Goal: Check status: Check status

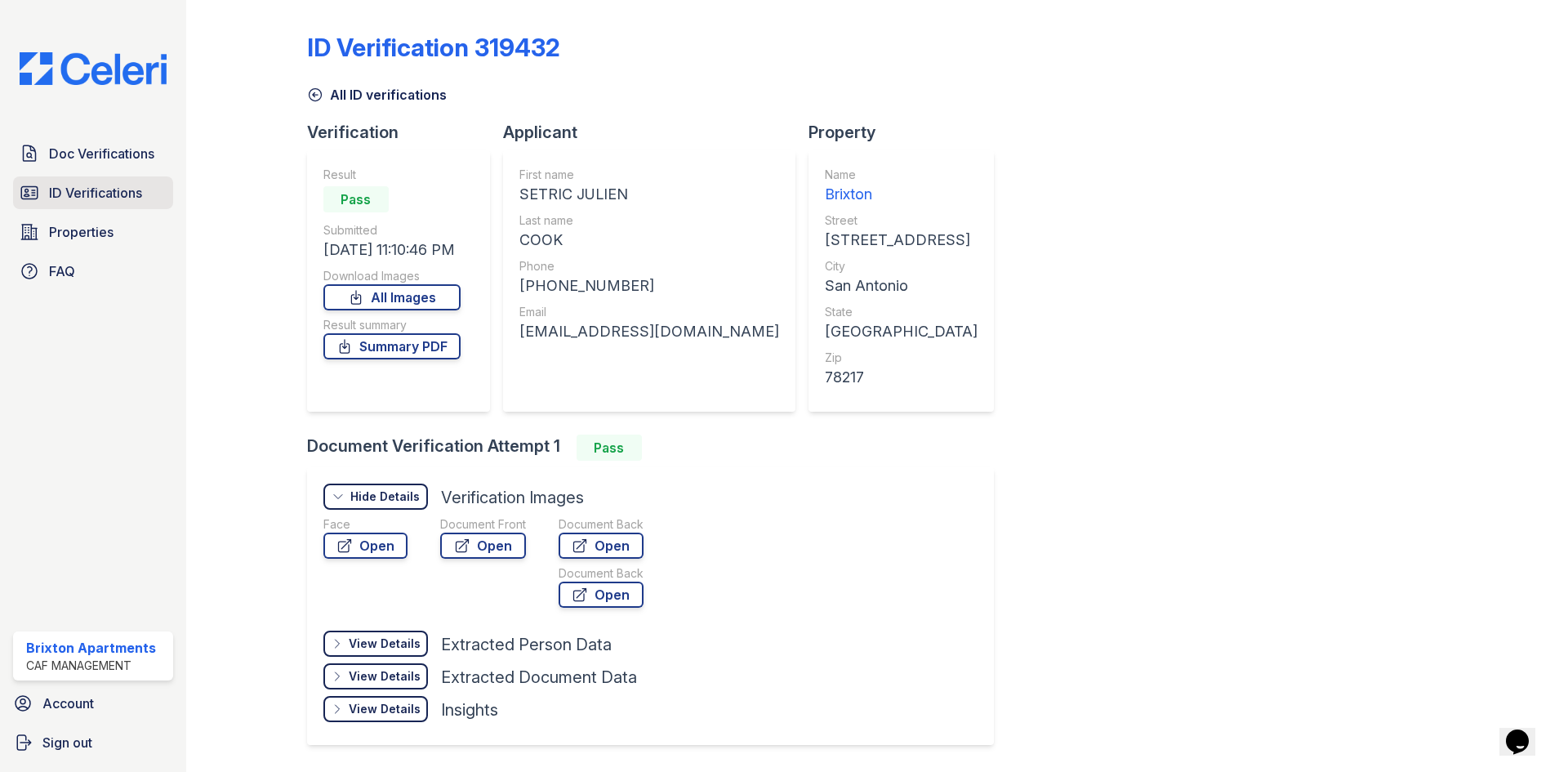
click at [66, 198] on span "ID Verifications" at bounding box center [95, 192] width 93 height 20
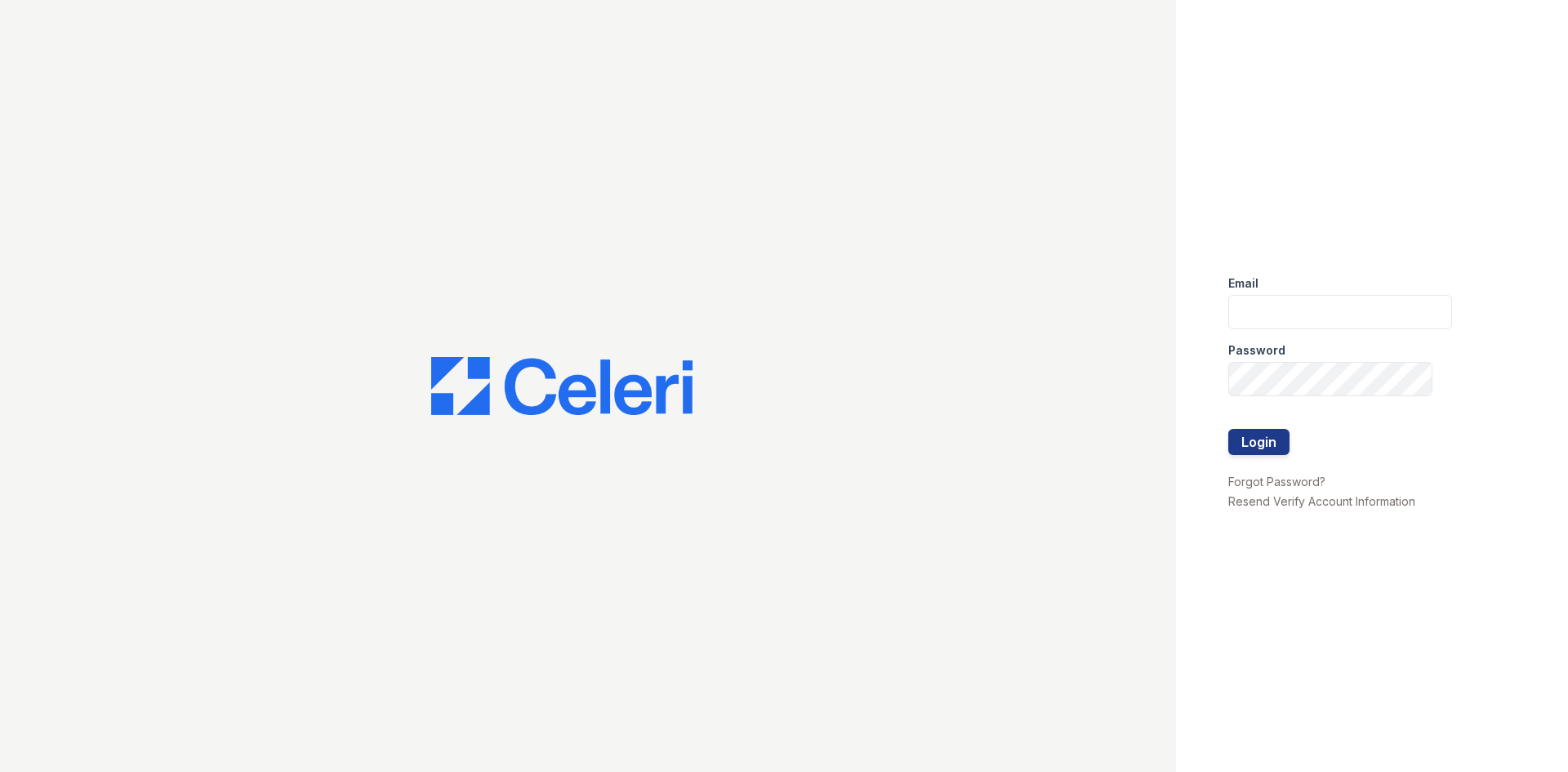
type input "brixton.pm@cafmanagement.com"
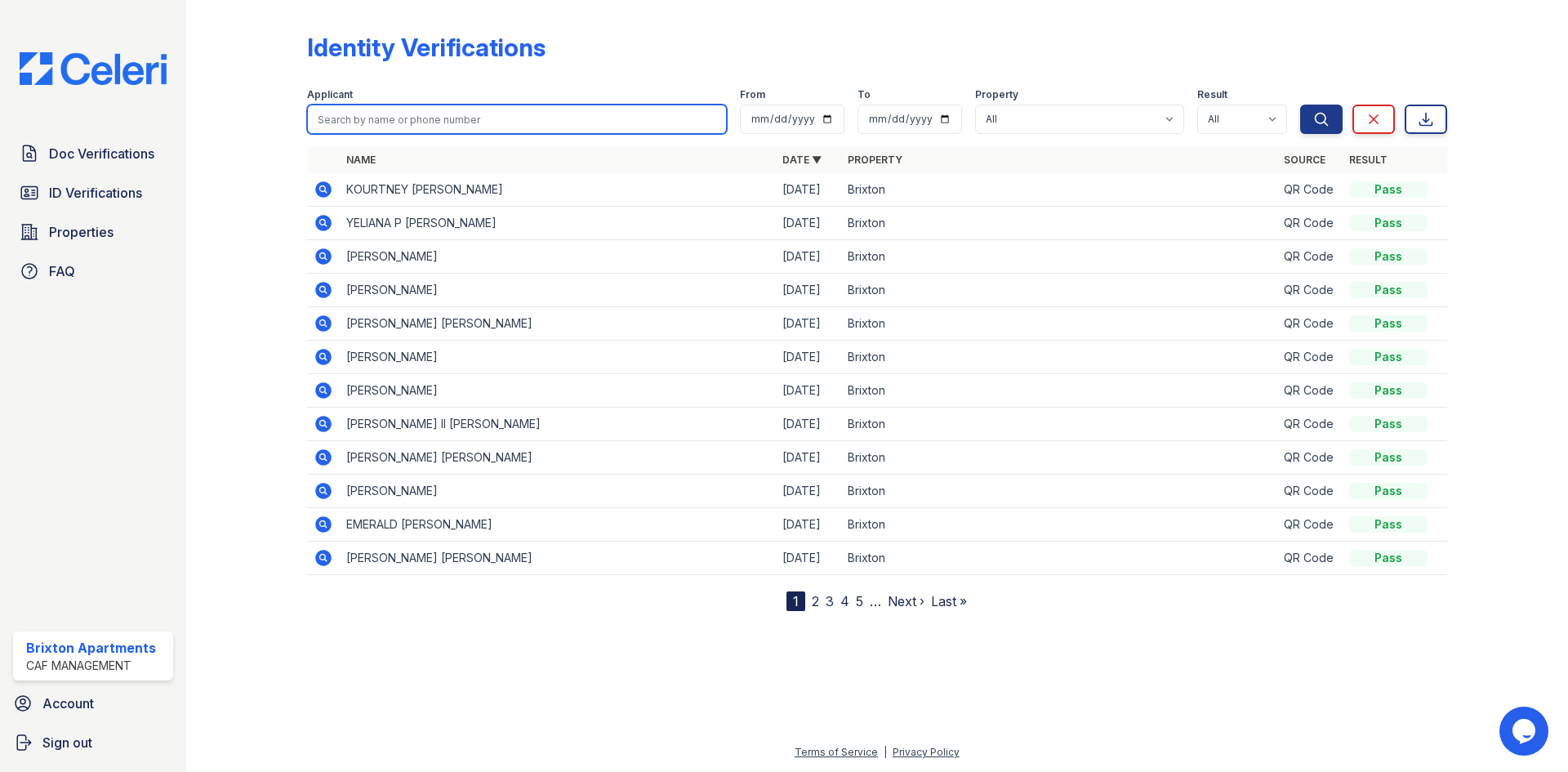
drag, startPoint x: 392, startPoint y: 117, endPoint x: 363, endPoint y: 73, distance: 52.7
click at [392, 117] on input "search" at bounding box center [517, 119] width 420 height 29
type input "noah"
click at [1300, 104] on button "Search" at bounding box center [1321, 119] width 43 height 29
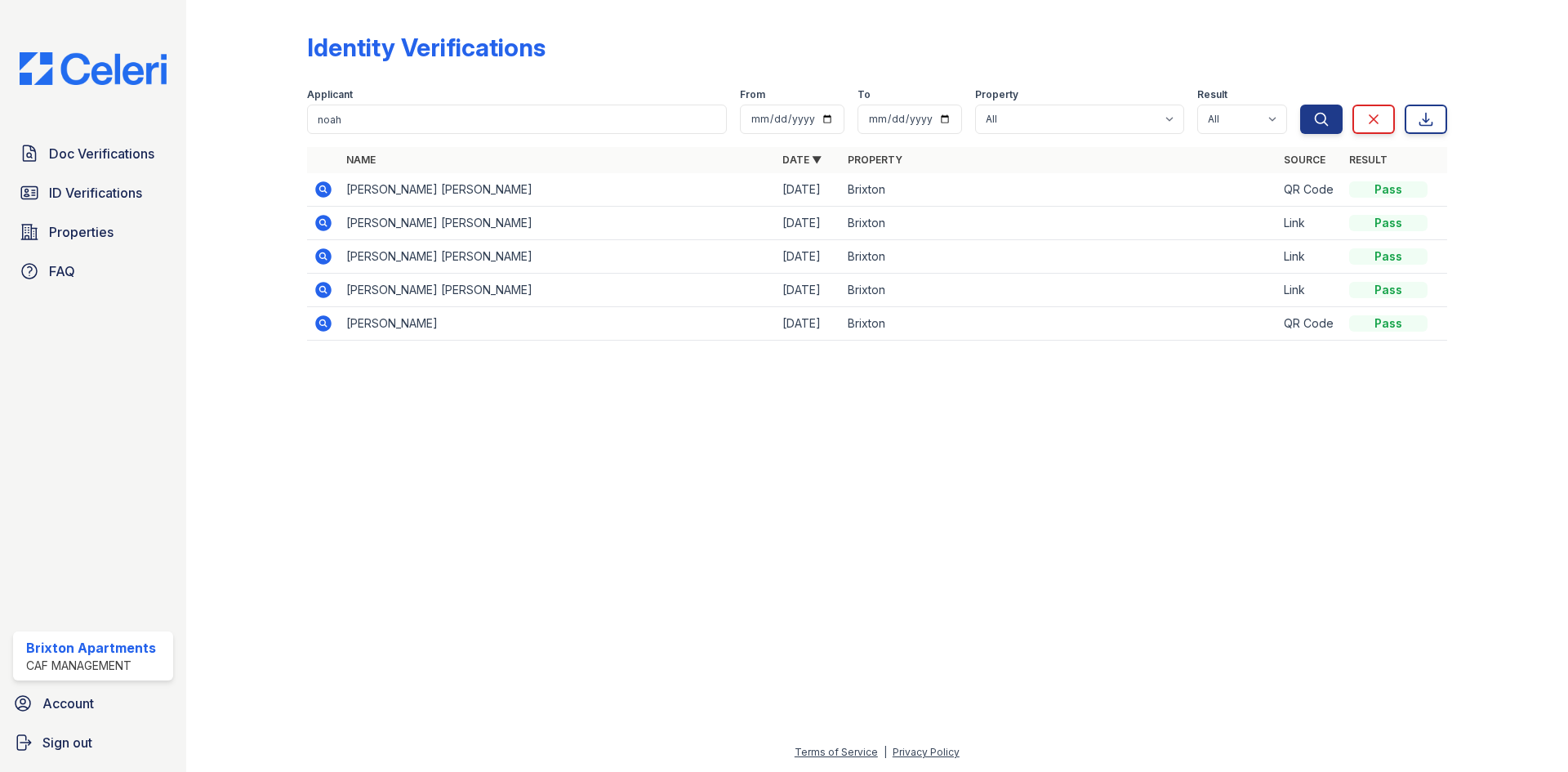
click at [319, 220] on icon at bounding box center [323, 223] width 16 height 16
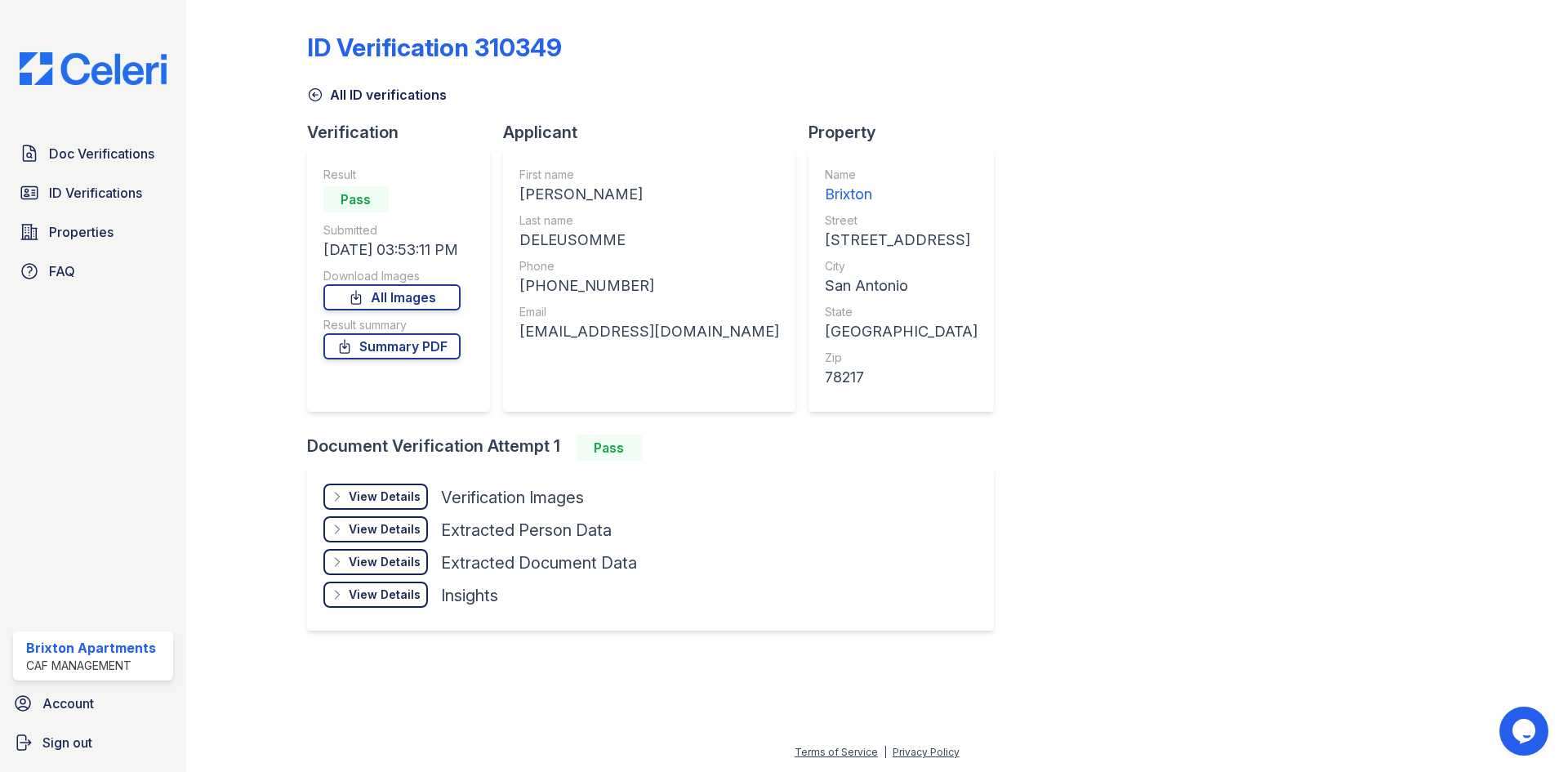
click at [372, 490] on div "View Details" at bounding box center [384, 496] width 72 height 16
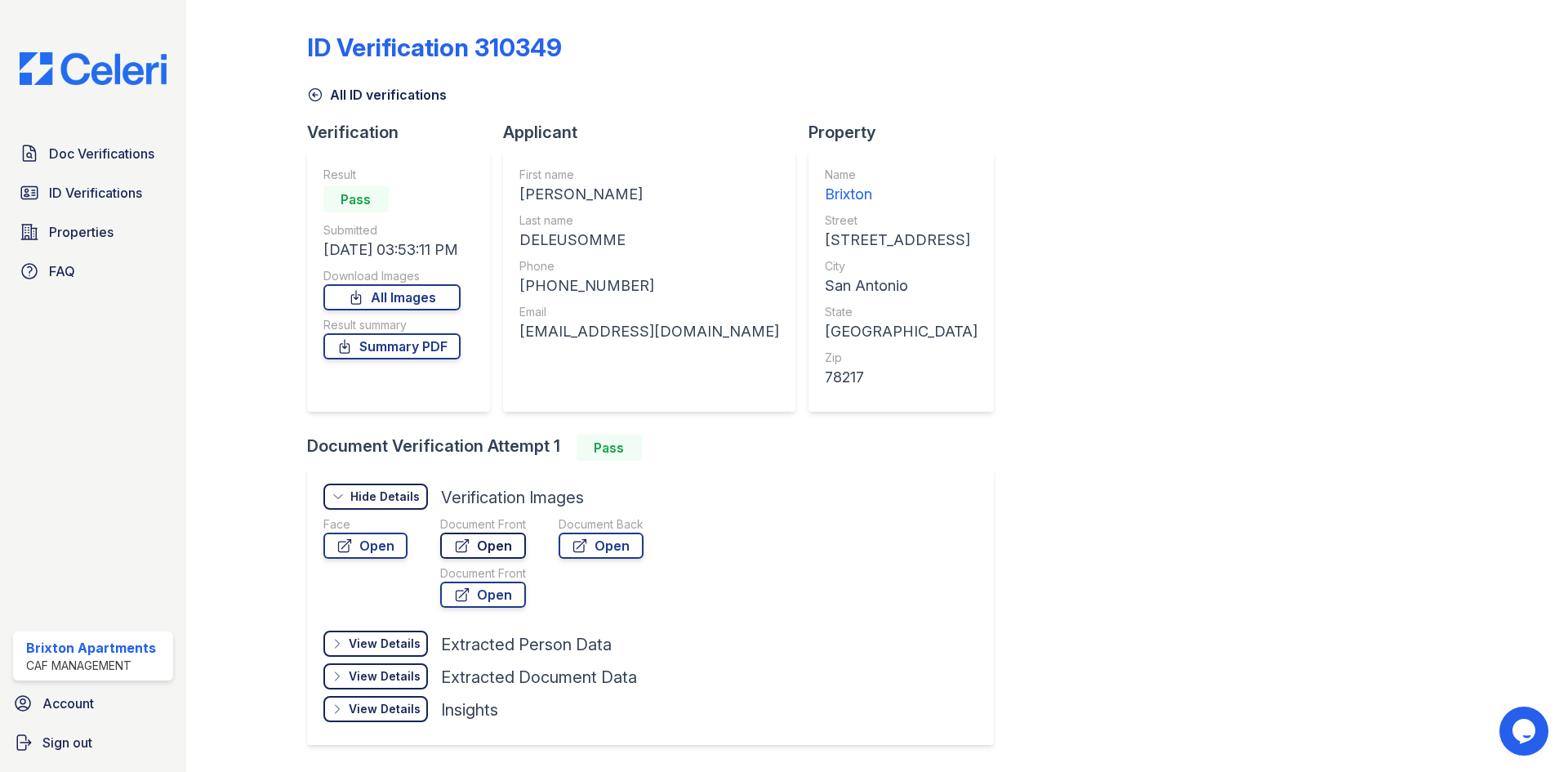
click at [474, 548] on link "Open" at bounding box center [483, 546] width 85 height 26
